Goal: Task Accomplishment & Management: Manage account settings

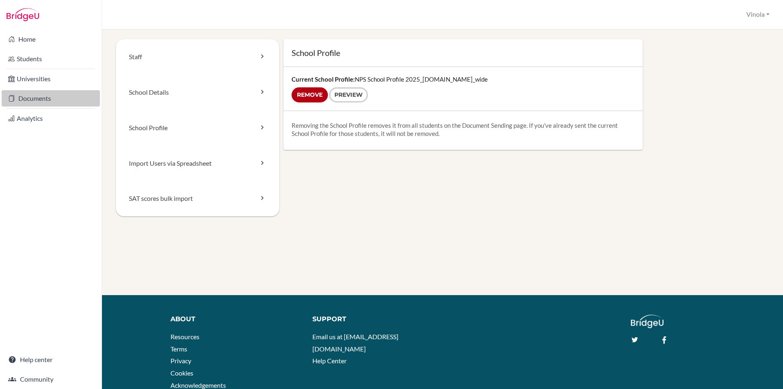
click at [36, 101] on link "Documents" at bounding box center [51, 98] width 98 height 16
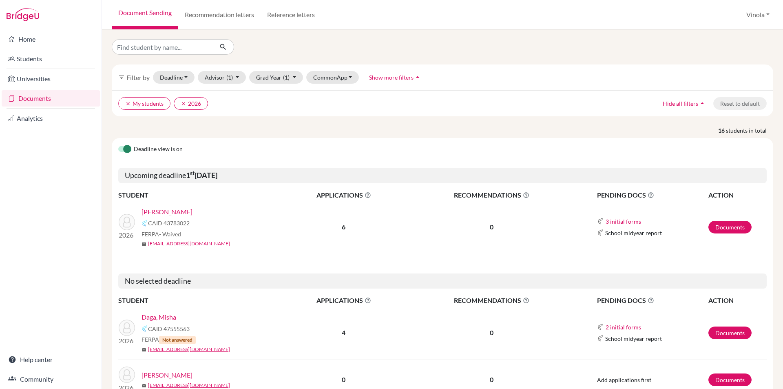
click at [172, 212] on link "Prasanna, Anaika" at bounding box center [167, 212] width 51 height 10
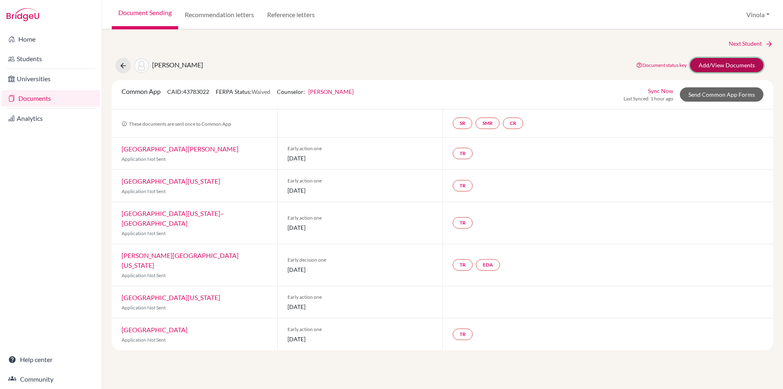
click at [738, 65] on link "Add/View Documents" at bounding box center [726, 65] width 73 height 14
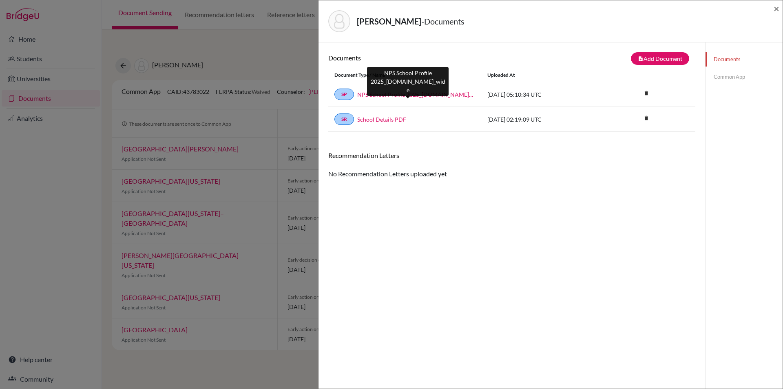
click at [406, 97] on link "NPS School Profile 2025_26.school_wide" at bounding box center [416, 94] width 118 height 9
click at [402, 93] on link "NPS School Profile 2025_26.school_wide" at bounding box center [416, 94] width 118 height 9
click at [779, 9] on span "×" at bounding box center [777, 8] width 6 height 12
click at [776, 11] on span "×" at bounding box center [777, 8] width 6 height 12
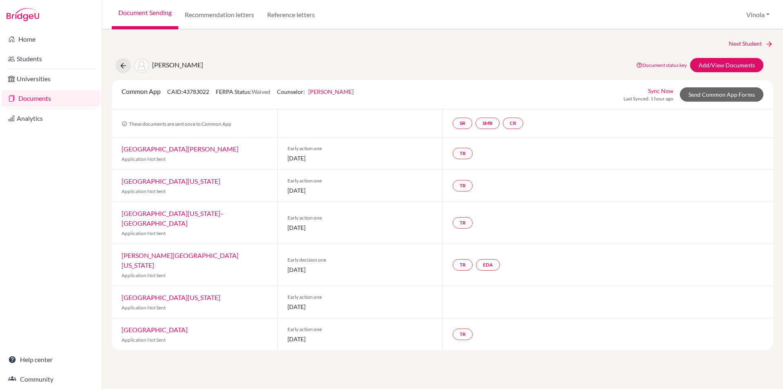
click at [30, 99] on link "Documents" at bounding box center [51, 98] width 98 height 16
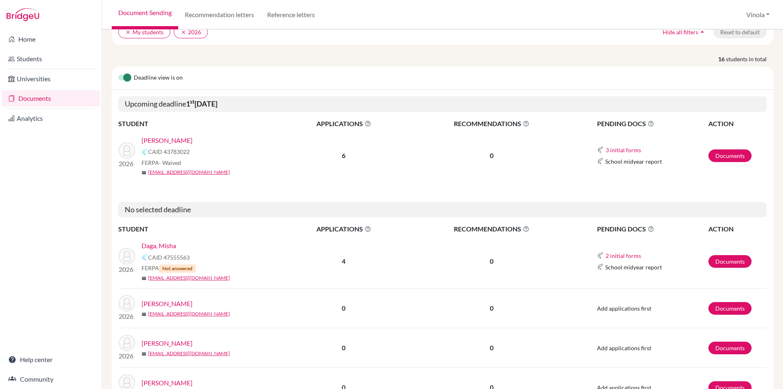
scroll to position [82, 0]
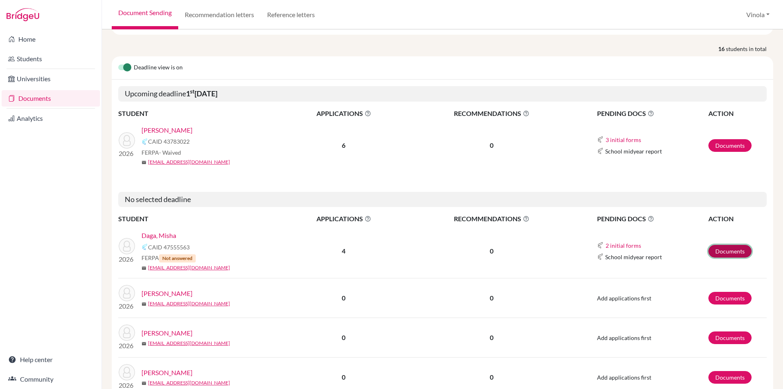
click at [723, 252] on link "Documents" at bounding box center [730, 251] width 43 height 13
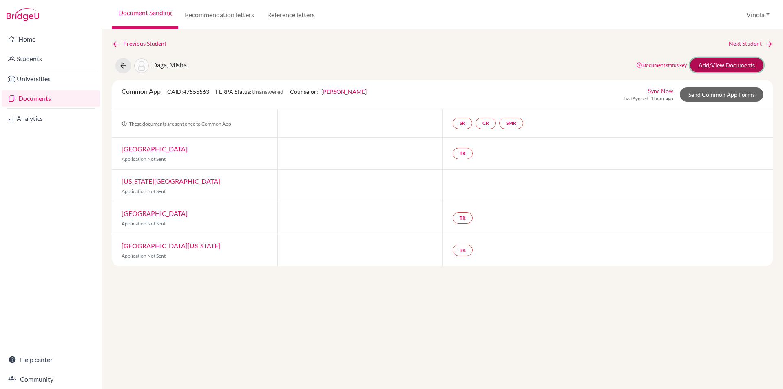
click at [726, 69] on link "Add/View Documents" at bounding box center [726, 65] width 73 height 14
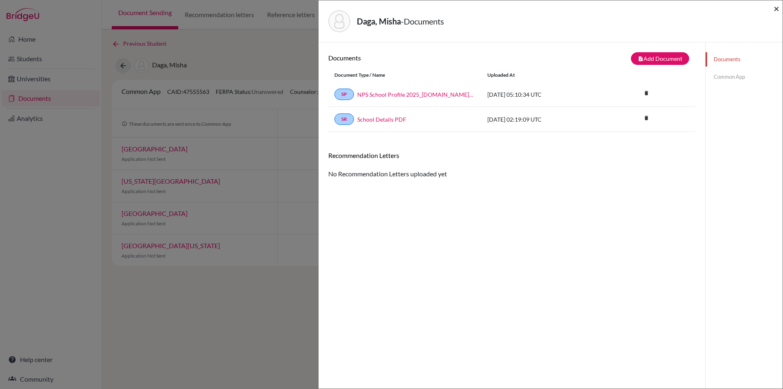
click at [775, 10] on span "×" at bounding box center [777, 8] width 6 height 12
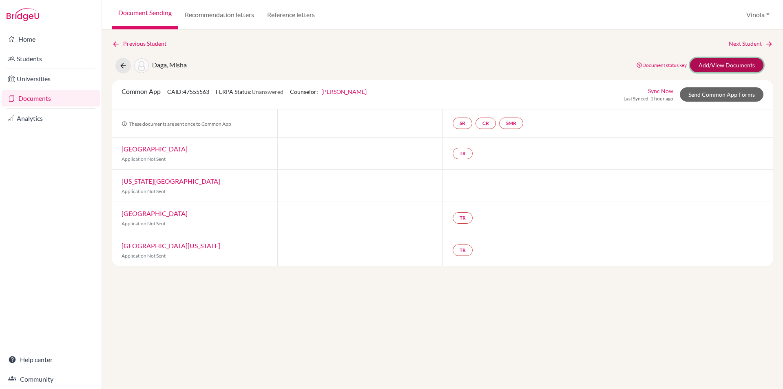
click at [712, 68] on link "Add/View Documents" at bounding box center [726, 65] width 73 height 14
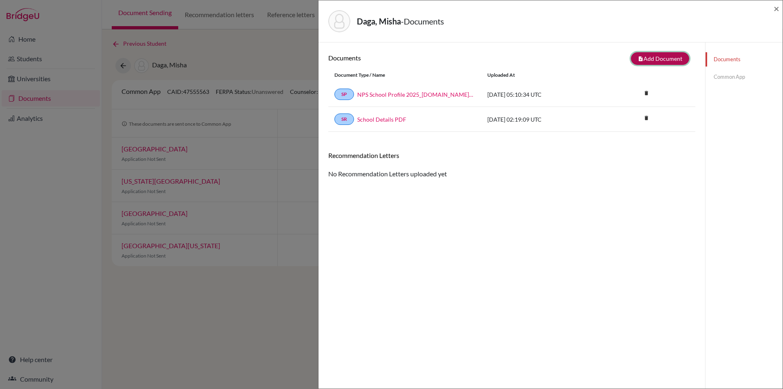
click at [652, 58] on button "note_add Add Document" at bounding box center [660, 58] width 58 height 13
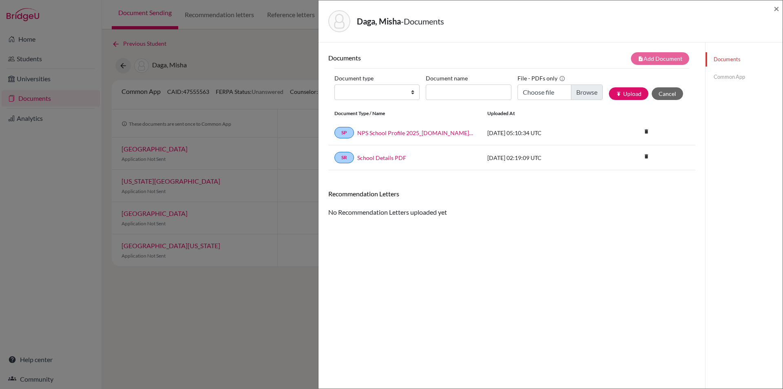
click at [518, 227] on div "Documents note_add Add Document Document type Change explanation for Common App…" at bounding box center [511, 236] width 367 height 369
click at [518, 268] on div "Documents note_add Add Document Document type Change explanation for Common App…" at bounding box center [511, 236] width 367 height 369
click at [526, 345] on div "Documents note_add Add Document Document type Change explanation for Common App…" at bounding box center [511, 236] width 367 height 369
click at [648, 305] on div "Documents note_add Add Document Document type Change explanation for Common App…" at bounding box center [511, 236] width 367 height 369
click at [705, 329] on div "Documents Common App" at bounding box center [744, 236] width 78 height 389
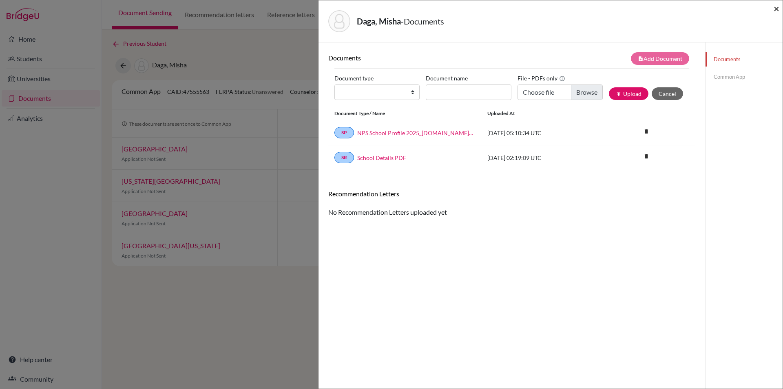
click at [776, 4] on span "×" at bounding box center [777, 8] width 6 height 12
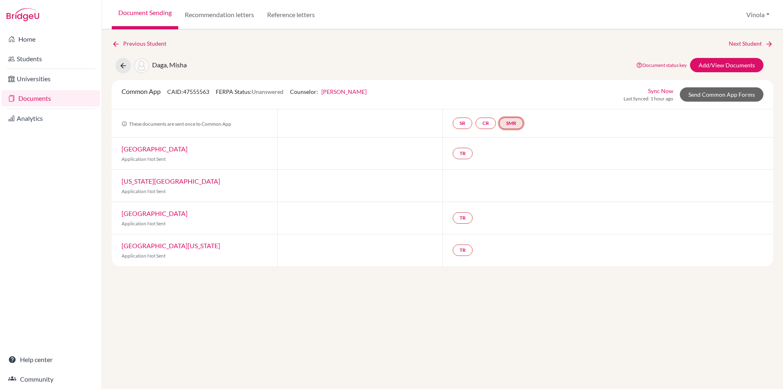
click at [520, 123] on link "SMR" at bounding box center [511, 123] width 24 height 11
click at [512, 86] on h3 "School midyear report" at bounding box center [513, 83] width 72 height 15
click at [490, 123] on link "CR" at bounding box center [486, 123] width 20 height 11
click at [463, 123] on link "SR" at bounding box center [463, 123] width 20 height 11
click at [26, 61] on link "Students" at bounding box center [51, 59] width 98 height 16
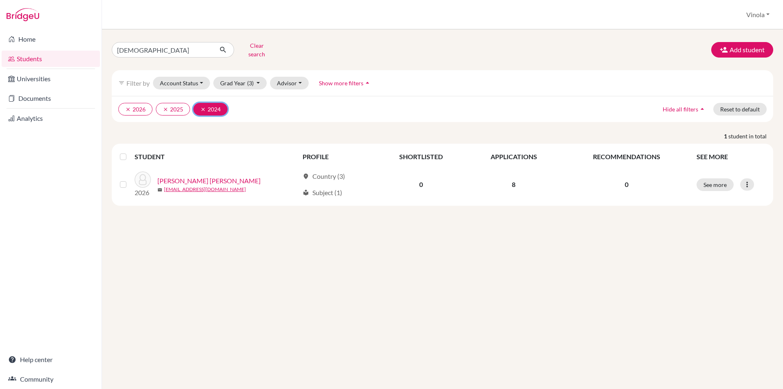
click at [203, 106] on button "clear 2024" at bounding box center [210, 109] width 34 height 13
click at [285, 77] on button "Advisor" at bounding box center [289, 83] width 39 height 13
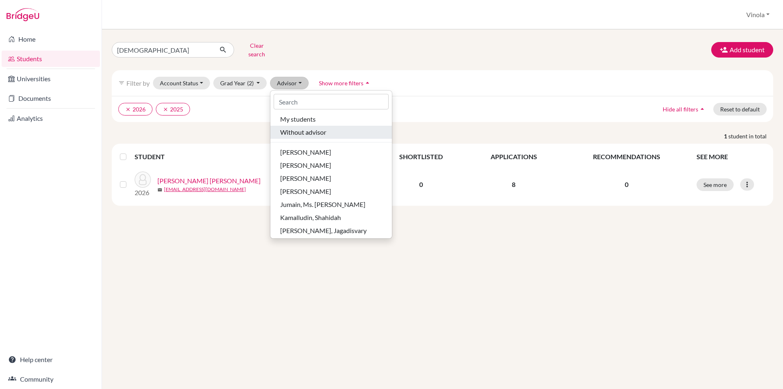
click at [291, 127] on span "Without advisor" at bounding box center [303, 132] width 46 height 10
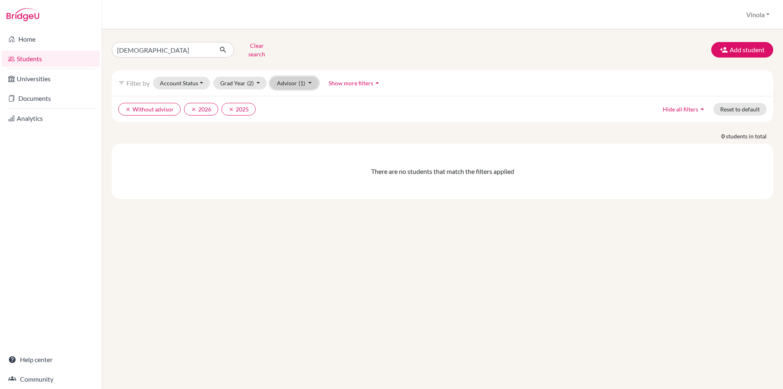
click at [286, 80] on button "Advisor (1)" at bounding box center [294, 83] width 49 height 13
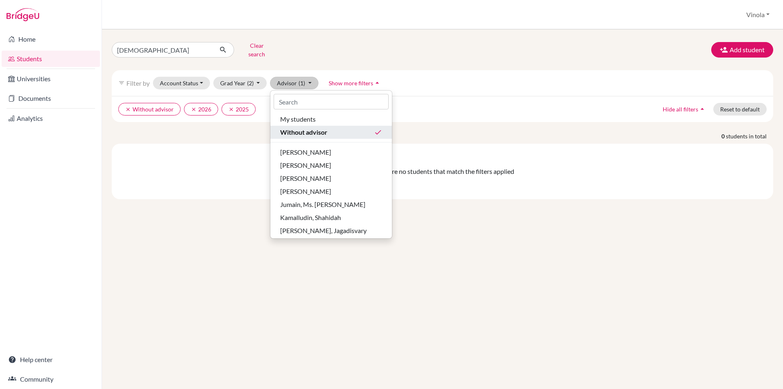
click at [304, 131] on span "Without advisor" at bounding box center [303, 132] width 47 height 10
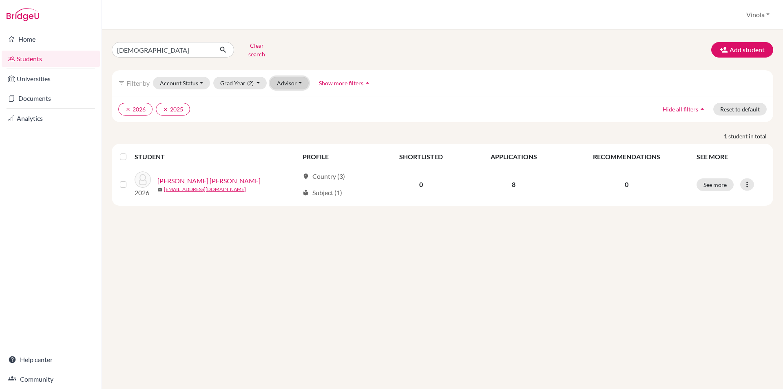
click at [295, 79] on button "Advisor" at bounding box center [289, 83] width 39 height 13
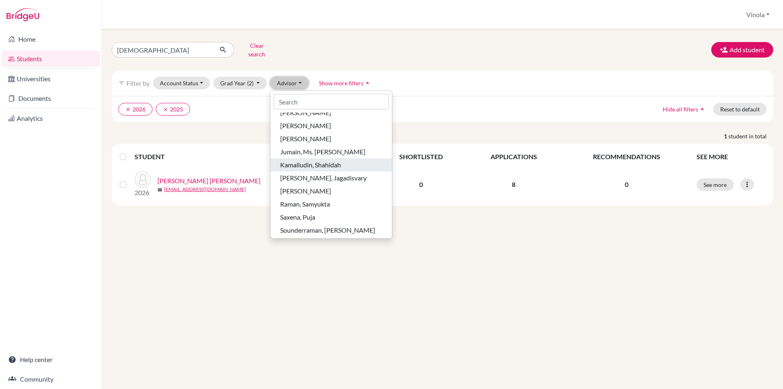
scroll to position [54, 0]
click at [311, 186] on span "[PERSON_NAME]" at bounding box center [305, 189] width 51 height 10
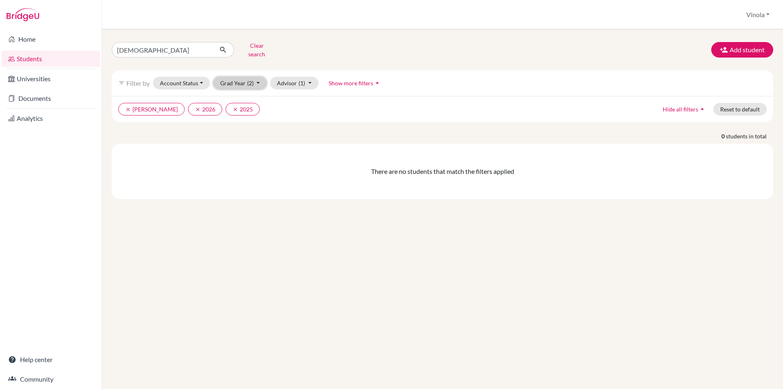
click at [245, 77] on button "Grad Year (2)" at bounding box center [240, 83] width 54 height 13
click at [188, 82] on button "Account Status" at bounding box center [181, 83] width 57 height 13
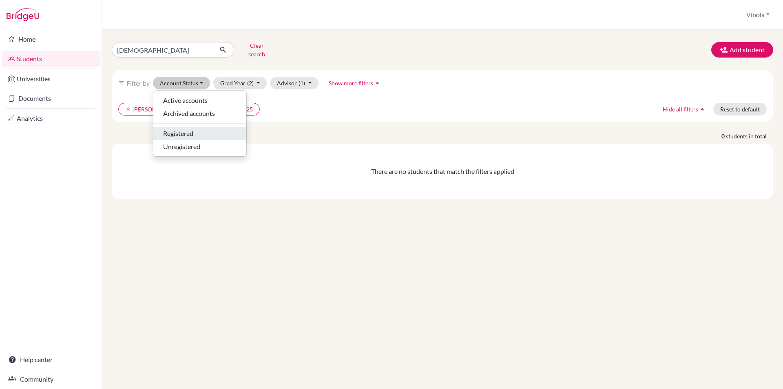
click at [182, 129] on span "Registered" at bounding box center [178, 134] width 30 height 10
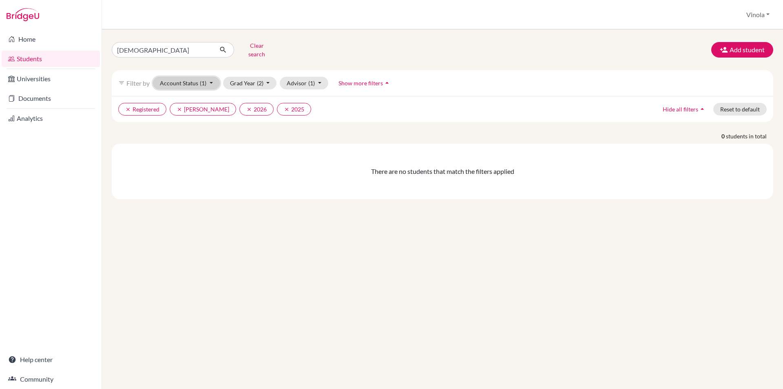
click at [207, 80] on button "Account Status (1)" at bounding box center [186, 83] width 67 height 13
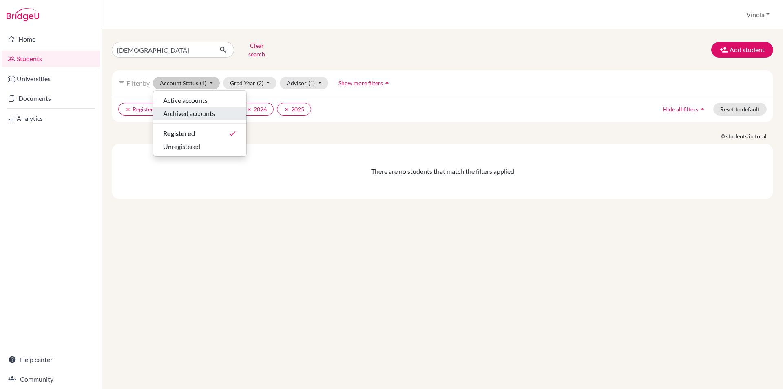
click at [189, 110] on span "Archived accounts" at bounding box center [189, 114] width 52 height 10
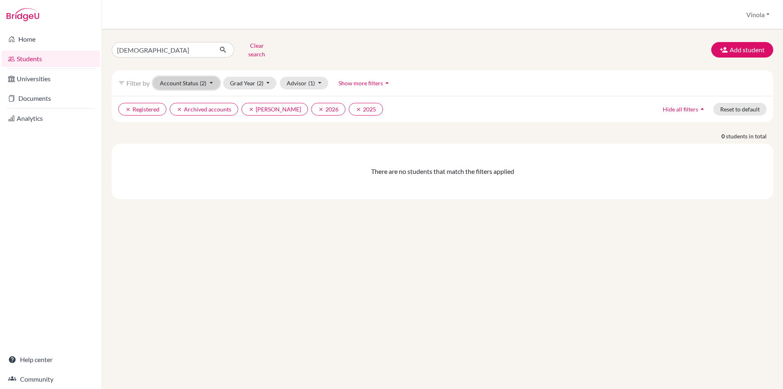
click at [208, 79] on button "Account Status (2)" at bounding box center [186, 83] width 67 height 13
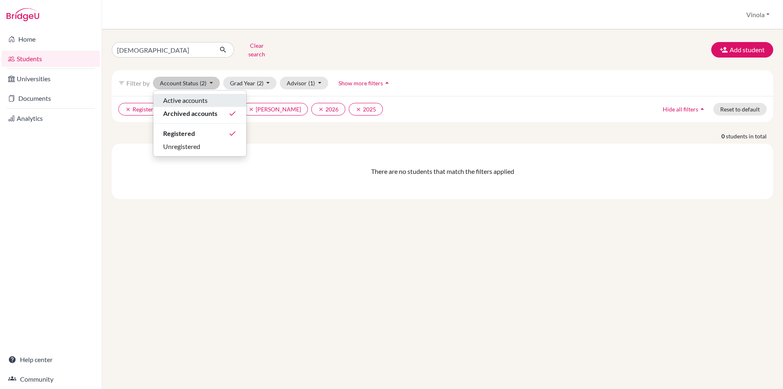
click at [198, 98] on span "Active accounts" at bounding box center [185, 100] width 44 height 10
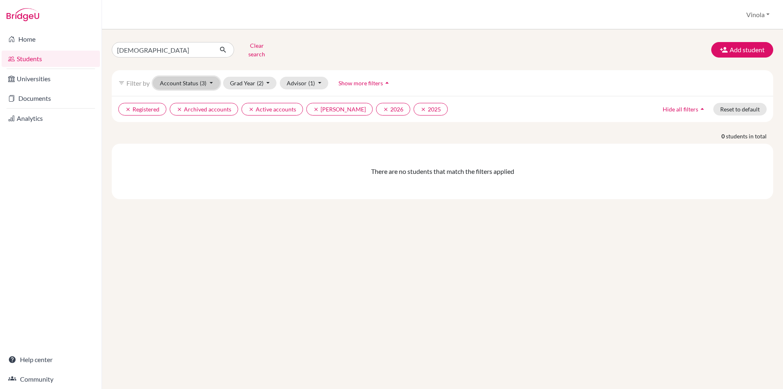
click at [213, 78] on button "Account Status (3)" at bounding box center [186, 83] width 67 height 13
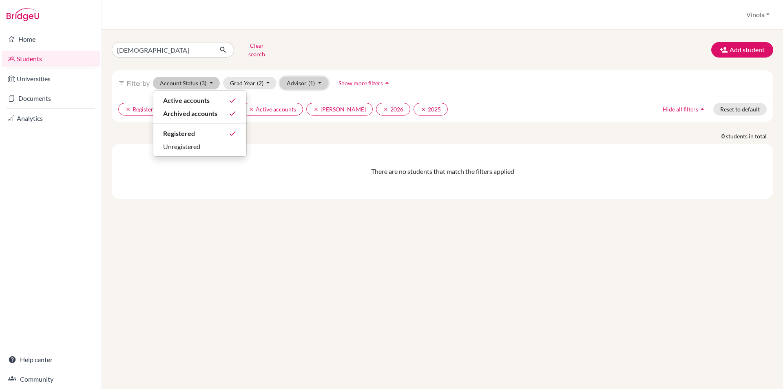
click at [297, 78] on button "Advisor (1)" at bounding box center [304, 83] width 49 height 13
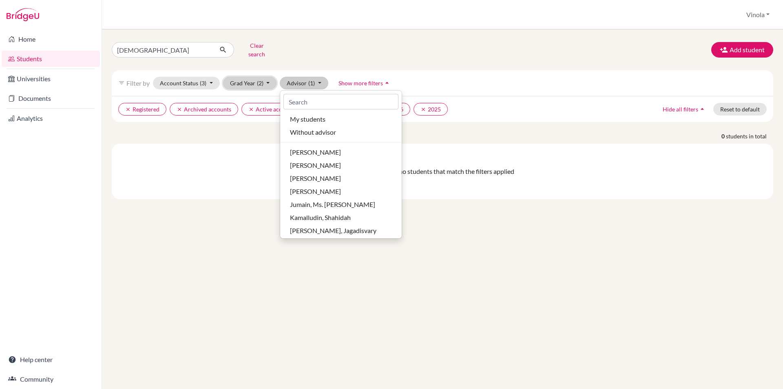
click at [239, 77] on button "Grad Year (2)" at bounding box center [250, 83] width 54 height 13
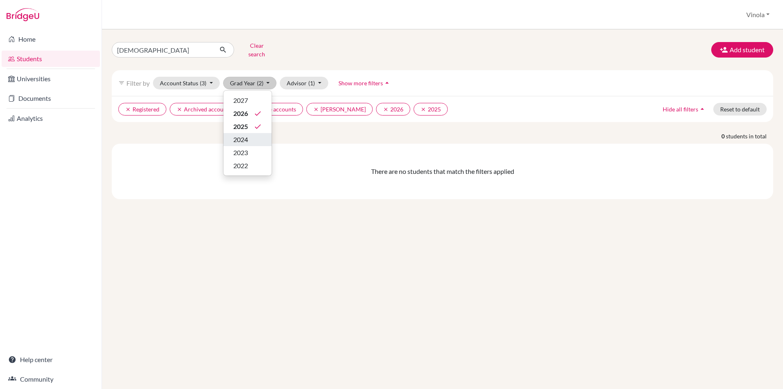
click at [236, 135] on span "2024" at bounding box center [240, 140] width 15 height 10
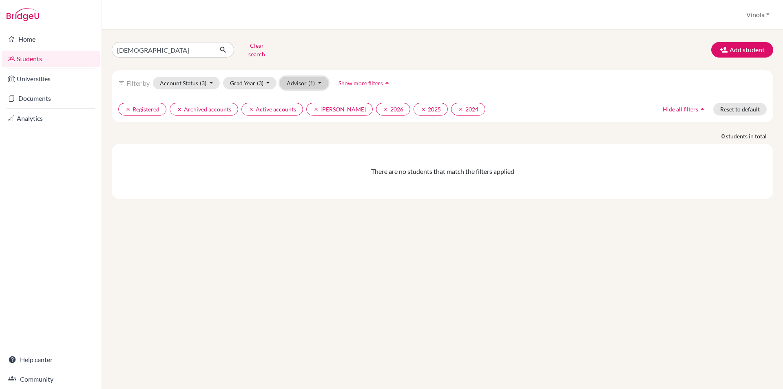
click at [300, 80] on button "Advisor (1)" at bounding box center [304, 83] width 49 height 13
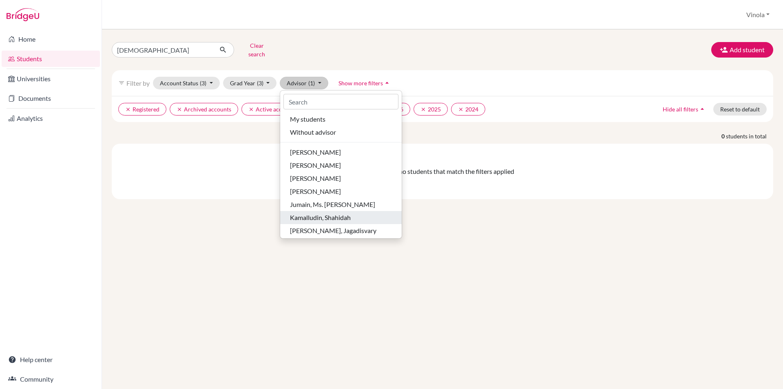
click at [309, 216] on span "Kamalludin, Shahidah" at bounding box center [320, 218] width 61 height 10
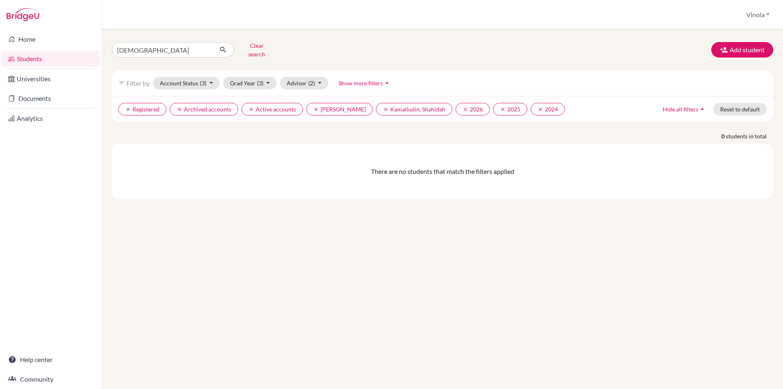
click at [33, 59] on link "Students" at bounding box center [51, 59] width 98 height 16
click at [262, 47] on button "Clear search" at bounding box center [256, 49] width 45 height 21
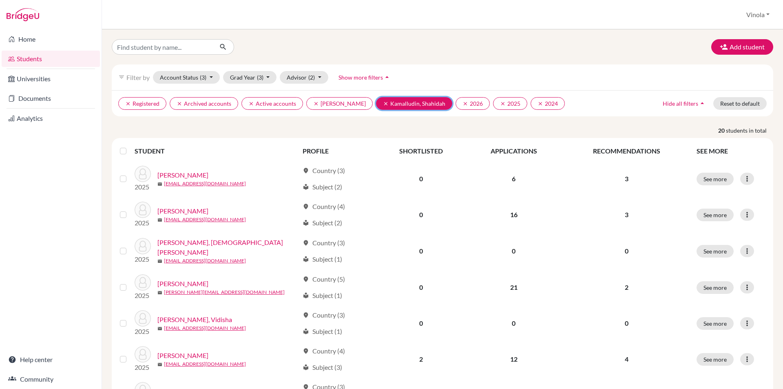
click at [383, 105] on icon "clear" at bounding box center [386, 104] width 6 height 6
click at [383, 104] on icon "clear" at bounding box center [386, 104] width 6 height 6
click at [421, 101] on icon "clear" at bounding box center [424, 104] width 6 height 6
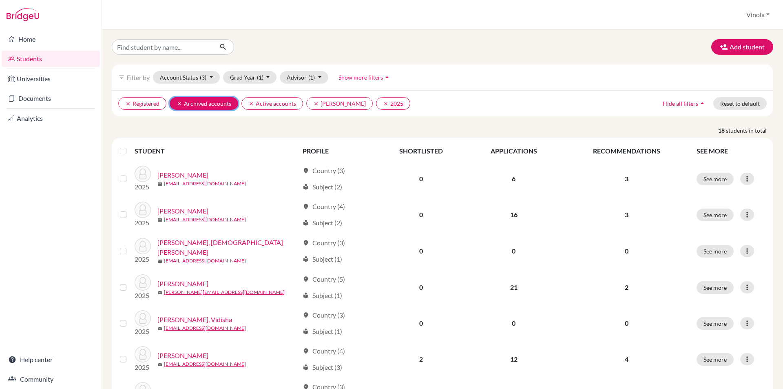
click at [182, 103] on icon "clear" at bounding box center [180, 104] width 6 height 6
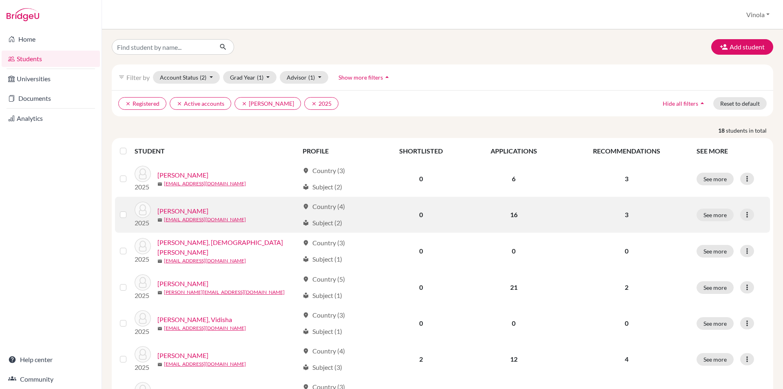
click at [187, 213] on link "Awasthi, Anvita Anuj" at bounding box center [182, 211] width 51 height 10
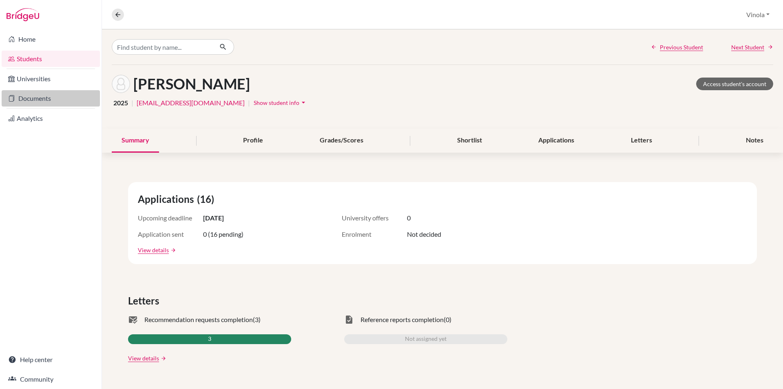
click at [46, 97] on link "Documents" at bounding box center [51, 98] width 98 height 16
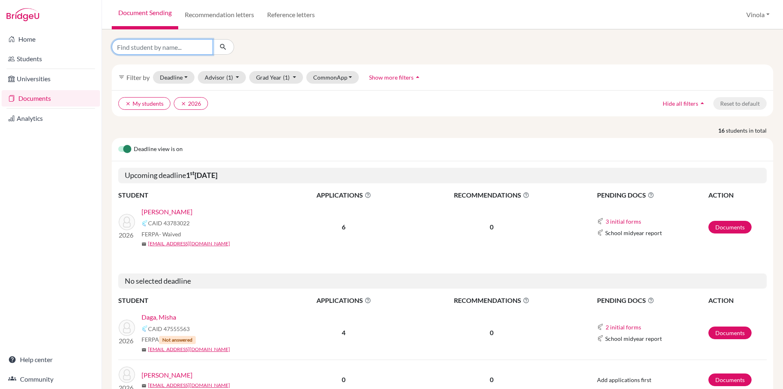
click at [157, 51] on input "Find student by name..." at bounding box center [162, 47] width 101 height 16
type input "[PERSON_NAME]"
click at [224, 45] on icon "submit" at bounding box center [223, 47] width 8 height 8
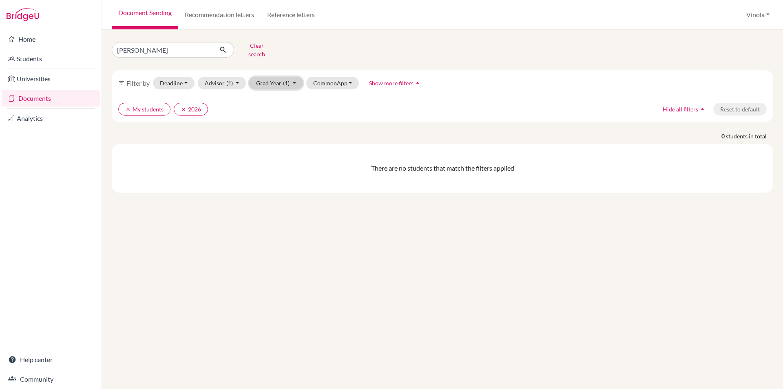
click at [290, 77] on button "Grad Year (1)" at bounding box center [276, 83] width 54 height 13
click at [270, 122] on span "2025" at bounding box center [267, 127] width 15 height 10
click at [331, 80] on button "CommonApp" at bounding box center [332, 83] width 53 height 13
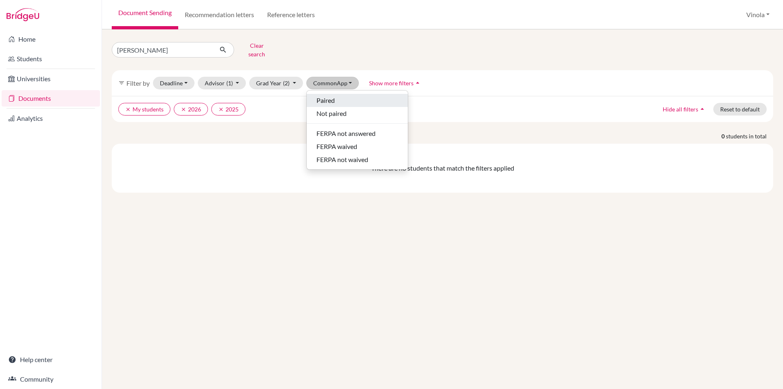
click at [322, 95] on span "Paired" at bounding box center [326, 100] width 18 height 10
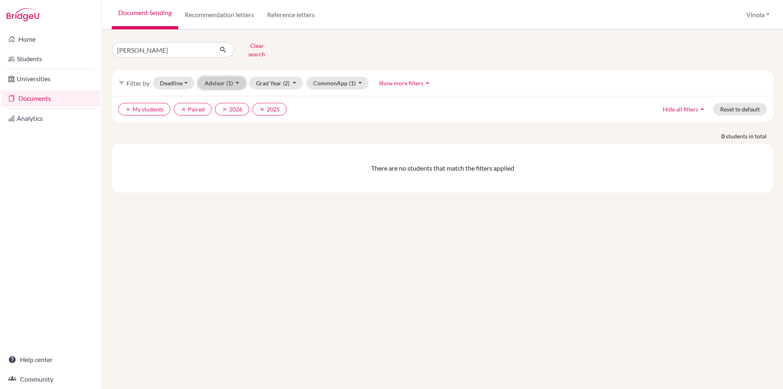
click at [237, 80] on button "Advisor (1)" at bounding box center [222, 83] width 49 height 13
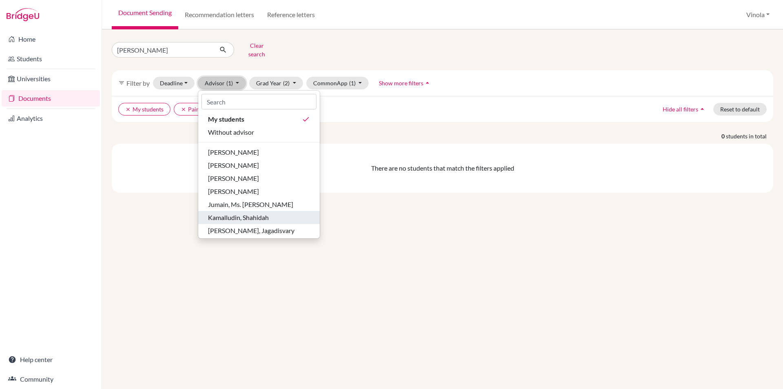
scroll to position [41, 0]
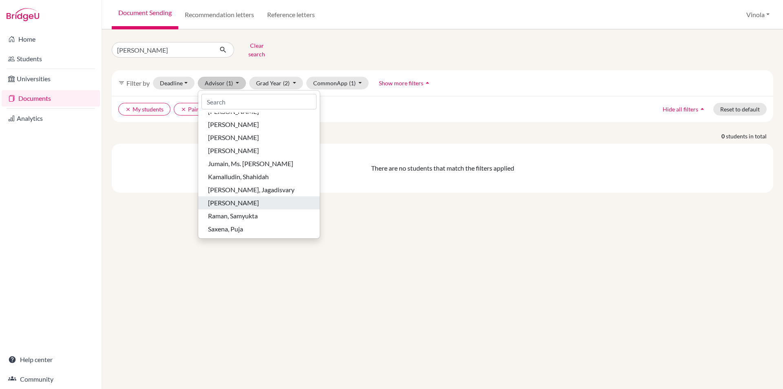
click at [242, 198] on span "[PERSON_NAME]" at bounding box center [233, 203] width 51 height 10
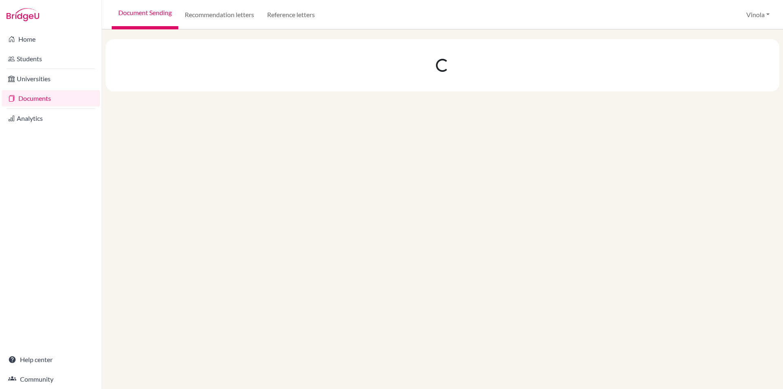
select select "10"
select select "11"
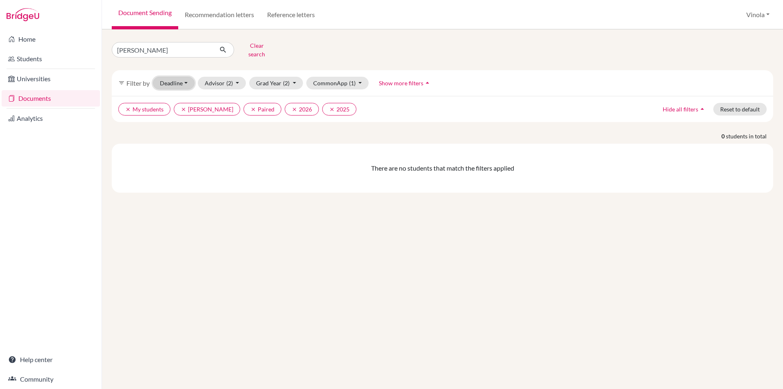
click at [183, 77] on button "Deadline - Select a date range Or double click for a single date selection [DAT…" at bounding box center [174, 83] width 42 height 13
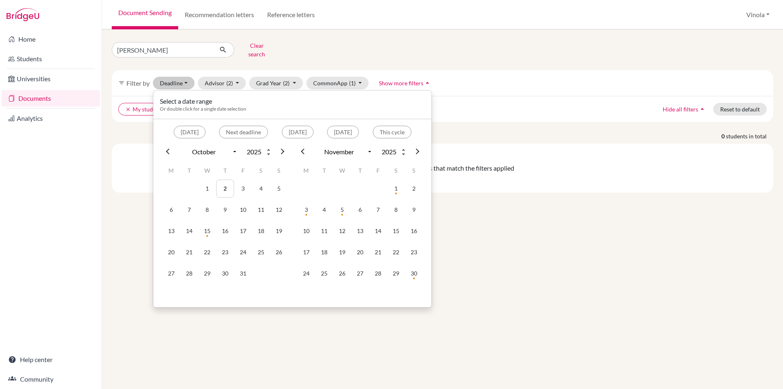
click at [500, 112] on div "clear My students clear [PERSON_NAME] clear Paired clear 2026 clear 2025 Hide a…" at bounding box center [443, 109] width 662 height 26
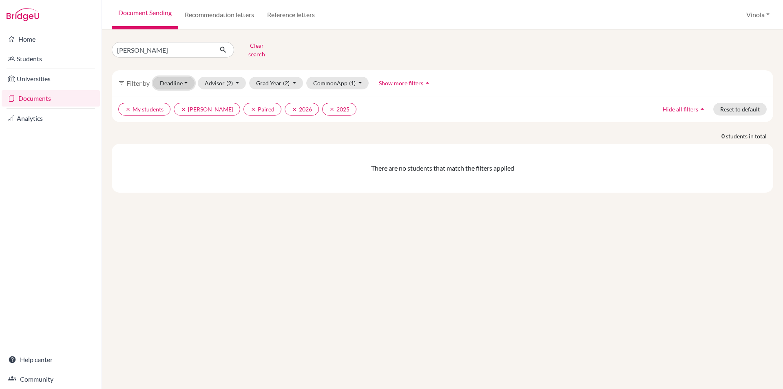
click at [187, 78] on button "Deadline - Select a date range Or double click for a single date selection [DAT…" at bounding box center [174, 83] width 42 height 13
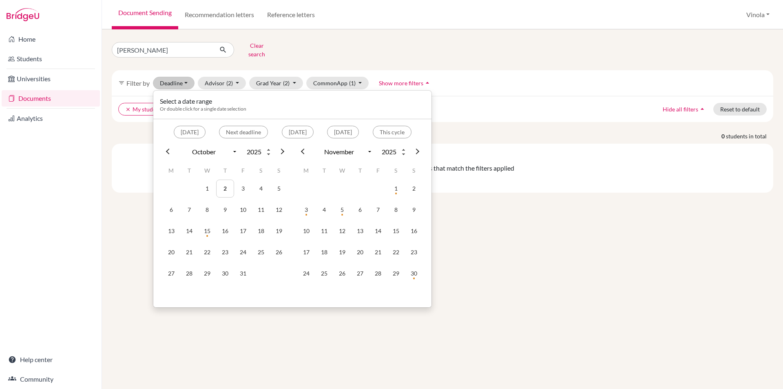
click at [485, 77] on div "filter_list Filter by Deadline - Select a date range Or double click for a sing…" at bounding box center [443, 83] width 662 height 26
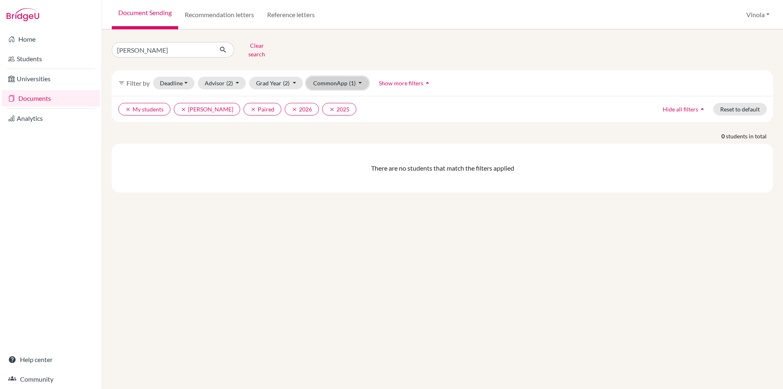
click at [362, 78] on button "CommonApp (1)" at bounding box center [337, 83] width 63 height 13
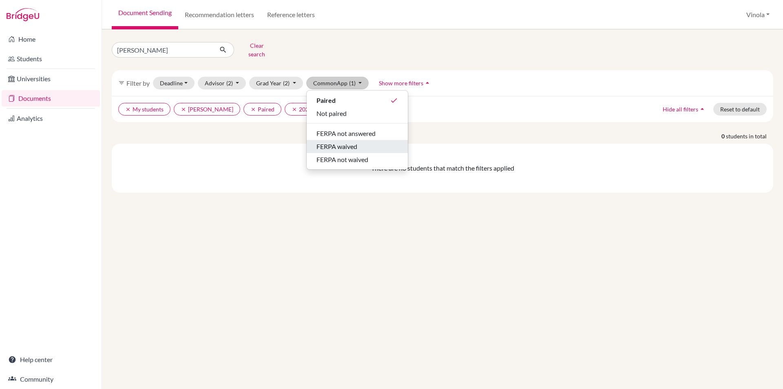
click at [350, 142] on span "FERPA waived" at bounding box center [337, 147] width 41 height 10
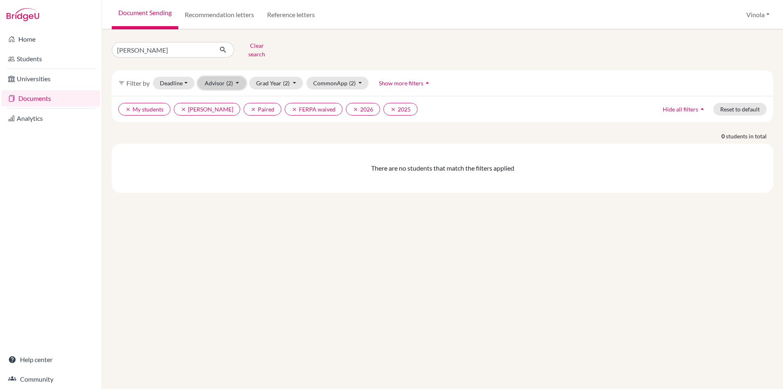
click at [230, 80] on span "(2)" at bounding box center [229, 83] width 7 height 7
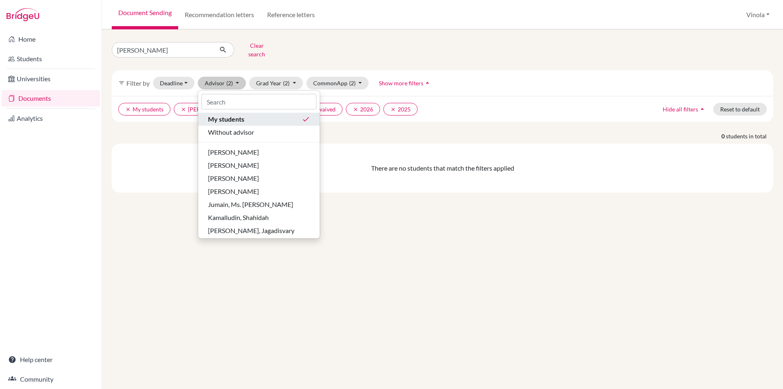
click at [235, 114] on span "My students" at bounding box center [226, 119] width 36 height 10
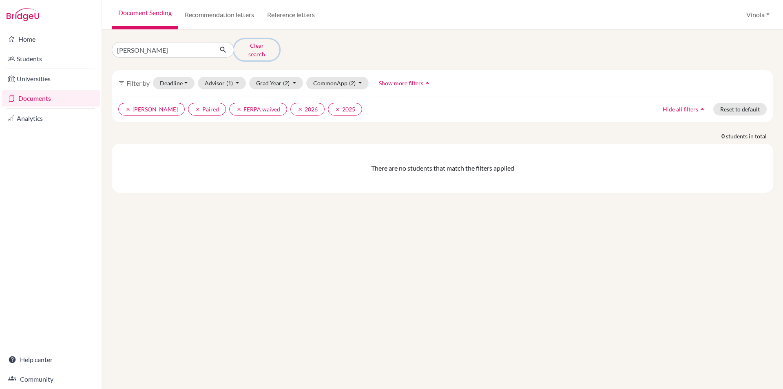
click at [257, 47] on button "Clear search" at bounding box center [256, 49] width 45 height 21
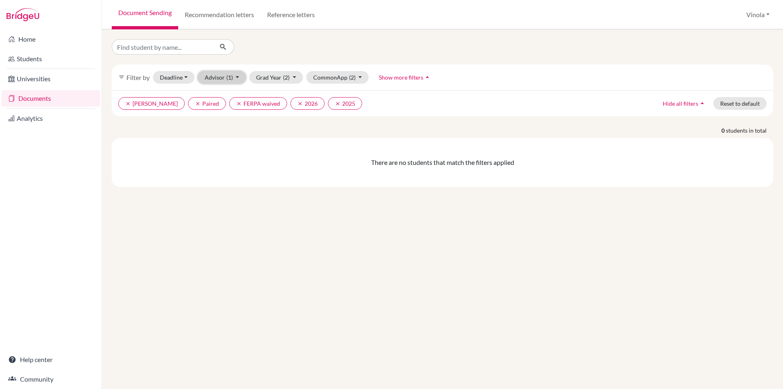
click at [226, 83] on button "Advisor (1)" at bounding box center [222, 77] width 49 height 13
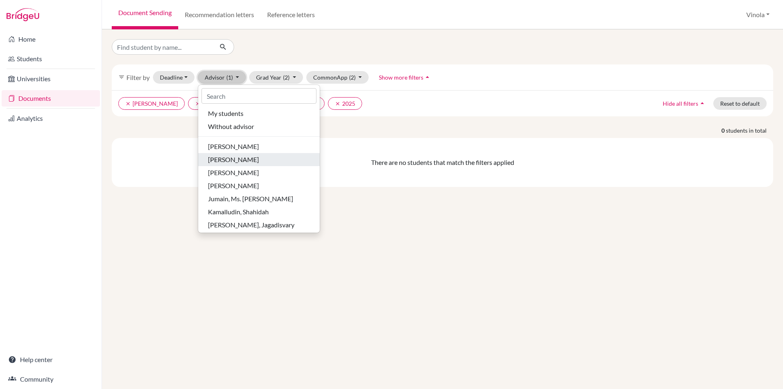
scroll to position [41, 0]
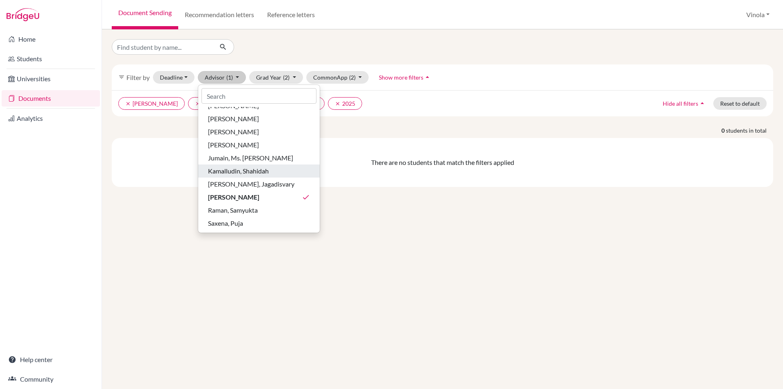
click at [242, 170] on span "Kamalludin, Shahidah" at bounding box center [238, 171] width 61 height 10
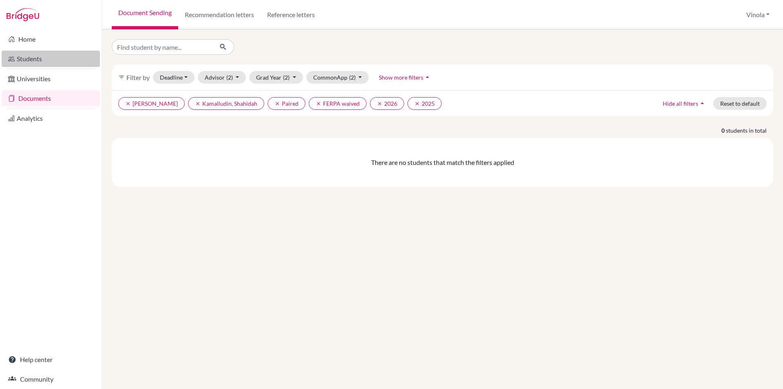
click at [34, 62] on link "Students" at bounding box center [51, 59] width 98 height 16
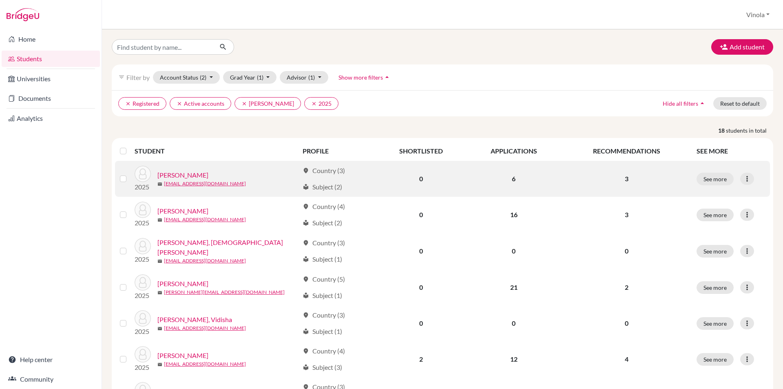
click at [184, 173] on link "[PERSON_NAME]" at bounding box center [182, 175] width 51 height 10
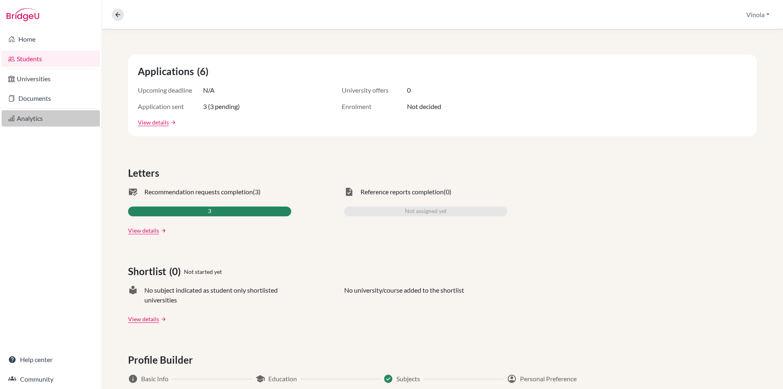
scroll to position [125, 0]
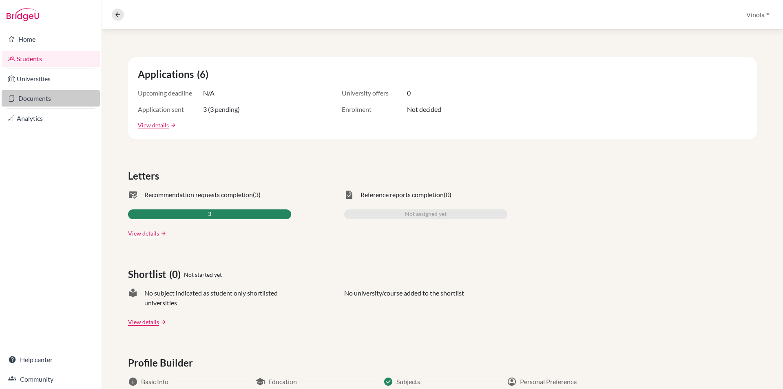
click at [32, 97] on link "Documents" at bounding box center [51, 98] width 98 height 16
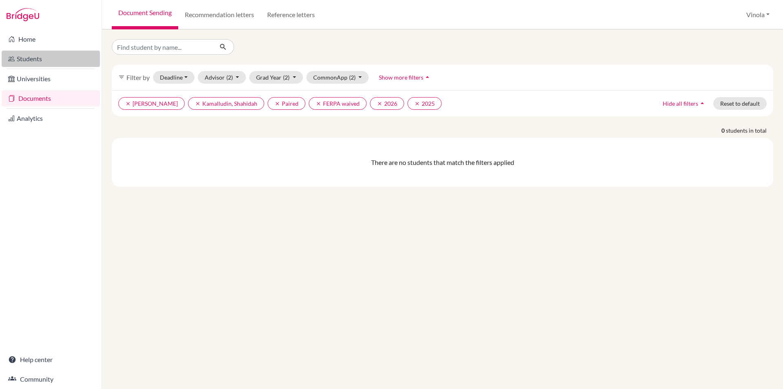
click at [31, 56] on link "Students" at bounding box center [51, 59] width 98 height 16
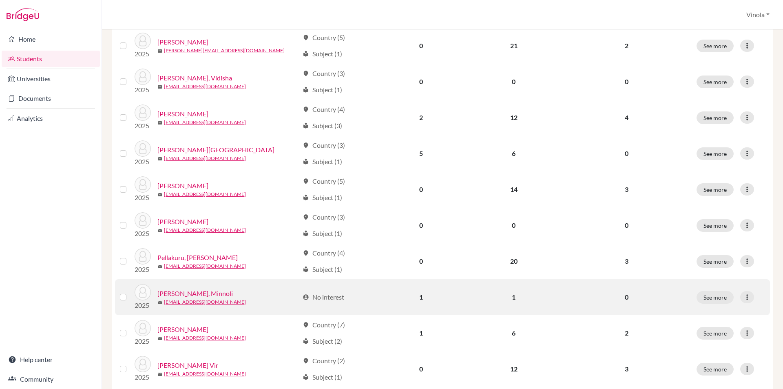
scroll to position [245, 0]
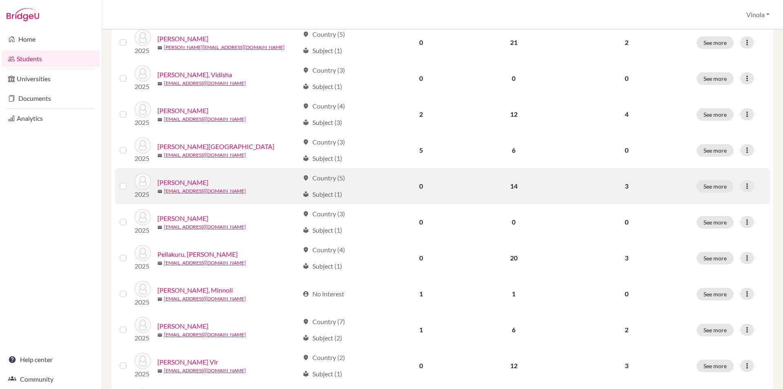
click at [180, 179] on link "[PERSON_NAME]" at bounding box center [182, 182] width 51 height 10
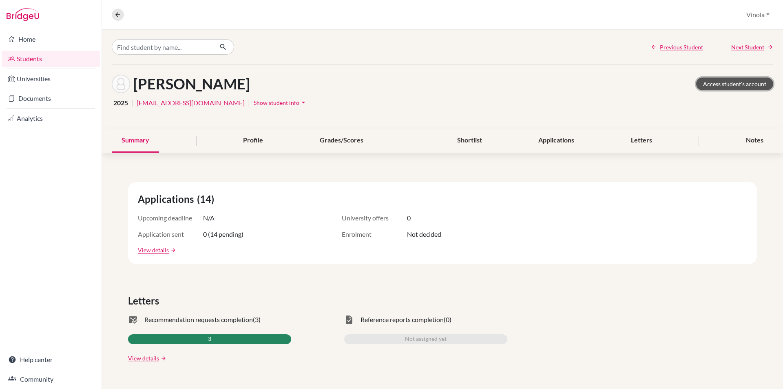
click at [734, 83] on link "Access student's account" at bounding box center [734, 84] width 77 height 13
click at [550, 145] on div "Applications" at bounding box center [556, 141] width 55 height 24
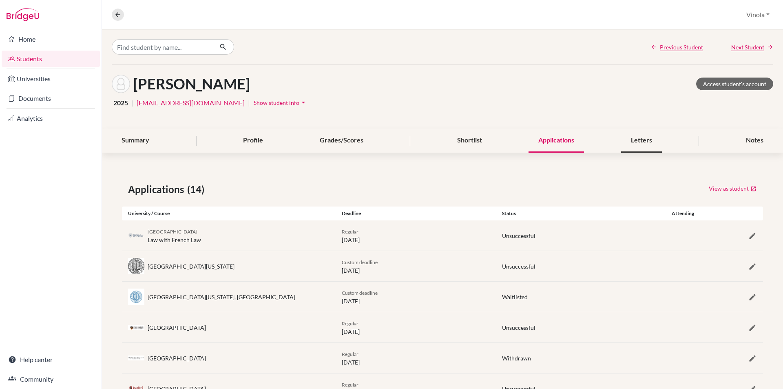
click at [627, 146] on div "Letters" at bounding box center [641, 141] width 41 height 24
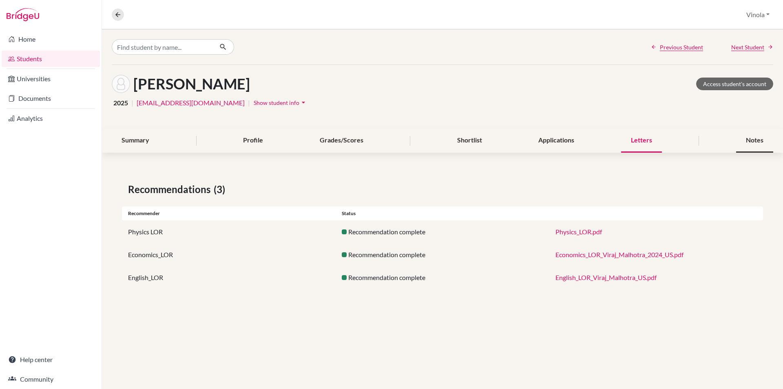
click at [747, 145] on div "Notes" at bounding box center [754, 141] width 37 height 24
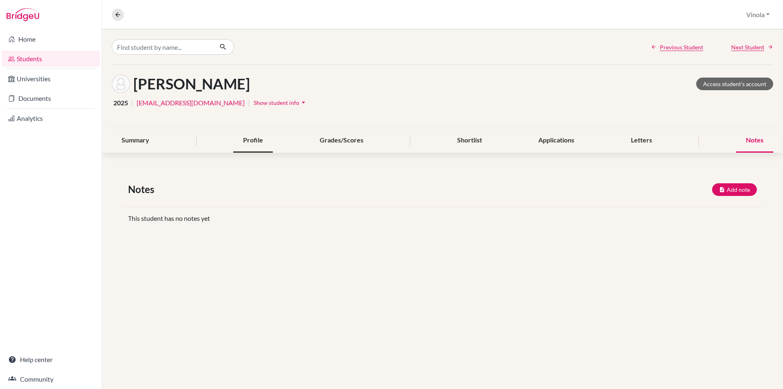
click at [254, 138] on div "Profile" at bounding box center [253, 141] width 40 height 24
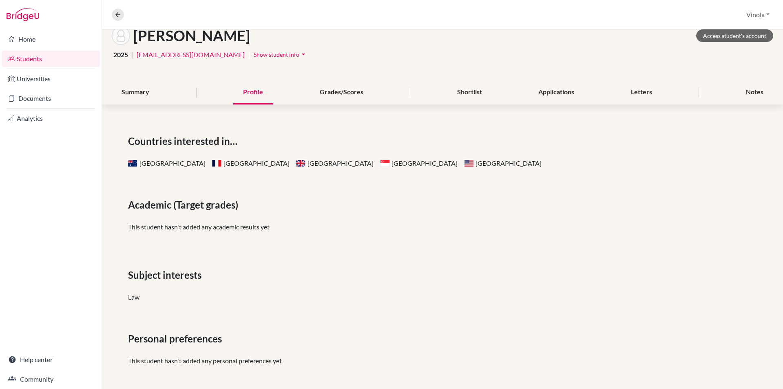
scroll to position [51, 0]
